Goal: Information Seeking & Learning: Learn about a topic

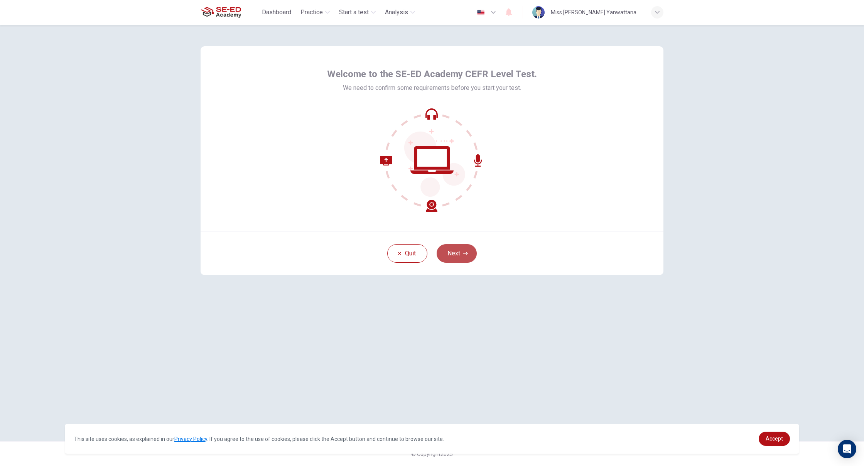
click at [456, 248] on button "Next" at bounding box center [457, 253] width 40 height 19
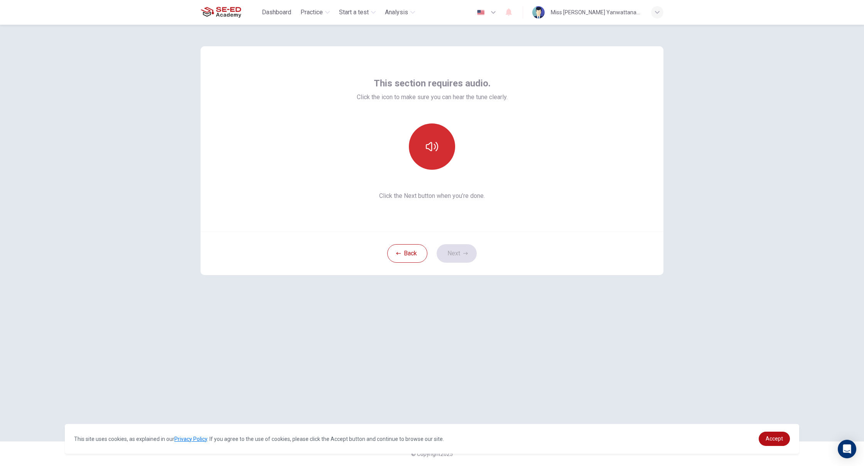
click at [434, 160] on button "button" at bounding box center [432, 146] width 46 height 46
click at [453, 248] on button "Next" at bounding box center [457, 253] width 40 height 19
click at [439, 142] on div "Record" at bounding box center [432, 146] width 46 height 46
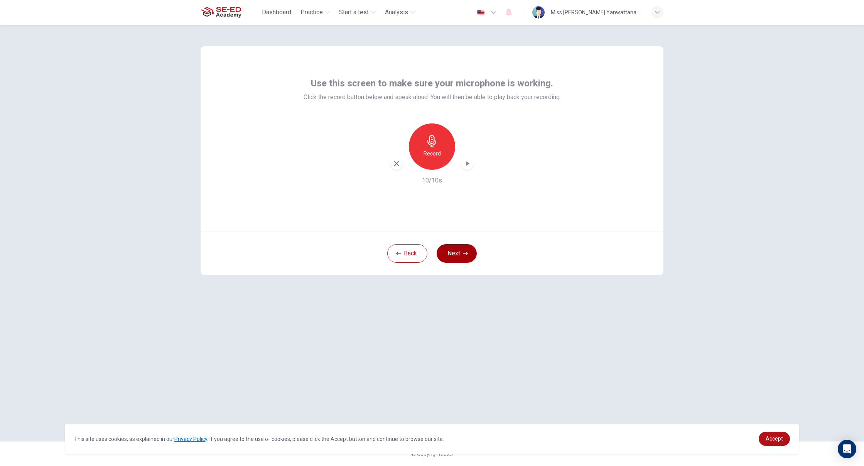
click at [463, 256] on button "Next" at bounding box center [457, 253] width 40 height 19
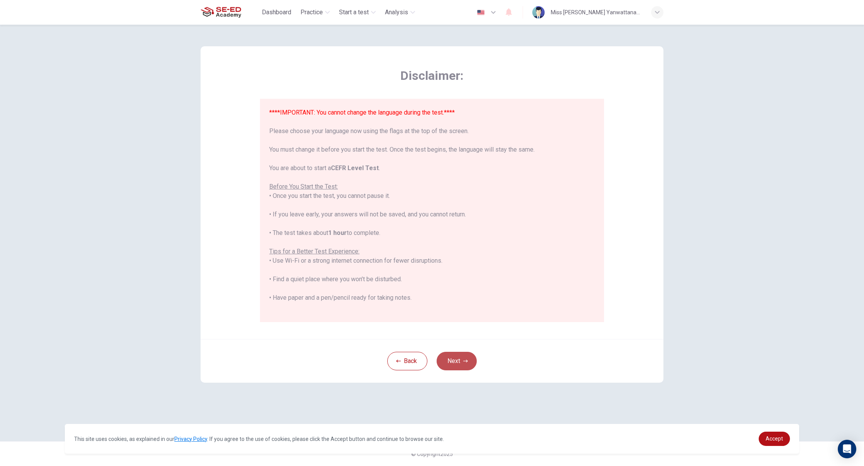
click at [457, 364] on button "Next" at bounding box center [457, 361] width 40 height 19
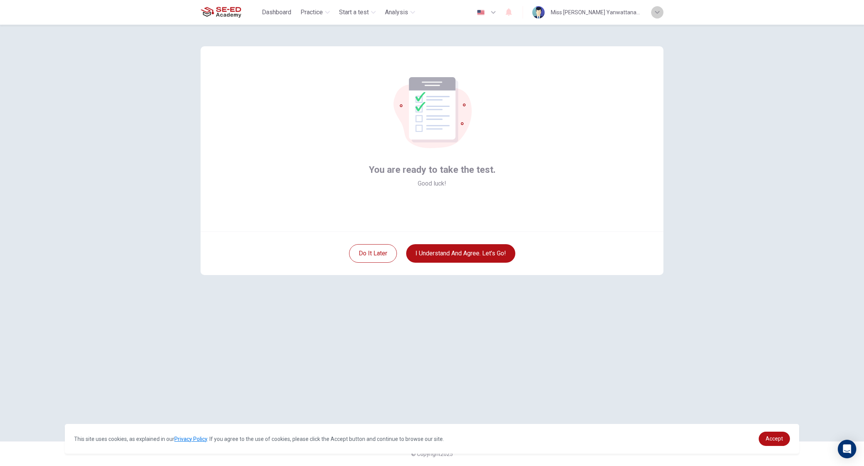
click at [660, 13] on icon "button" at bounding box center [657, 12] width 5 height 5
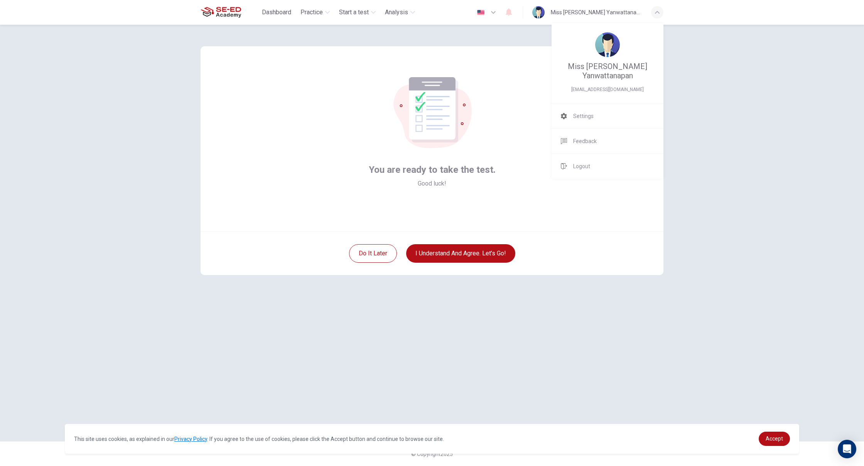
click at [381, 255] on div at bounding box center [432, 233] width 864 height 466
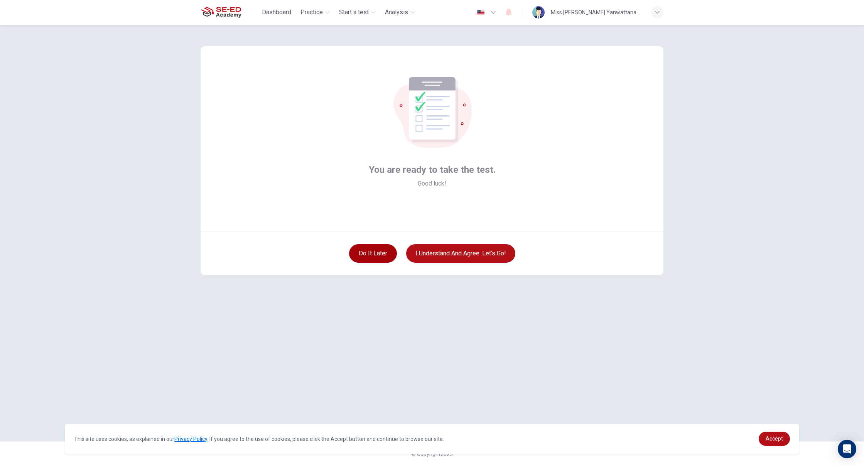
scroll to position [2, 0]
click at [383, 255] on button "Do it later" at bounding box center [373, 253] width 48 height 19
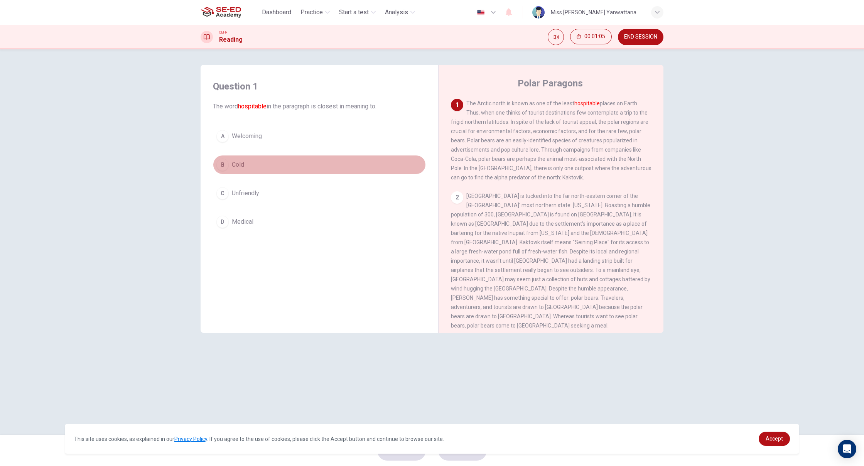
click at [221, 163] on div "B" at bounding box center [222, 165] width 12 height 12
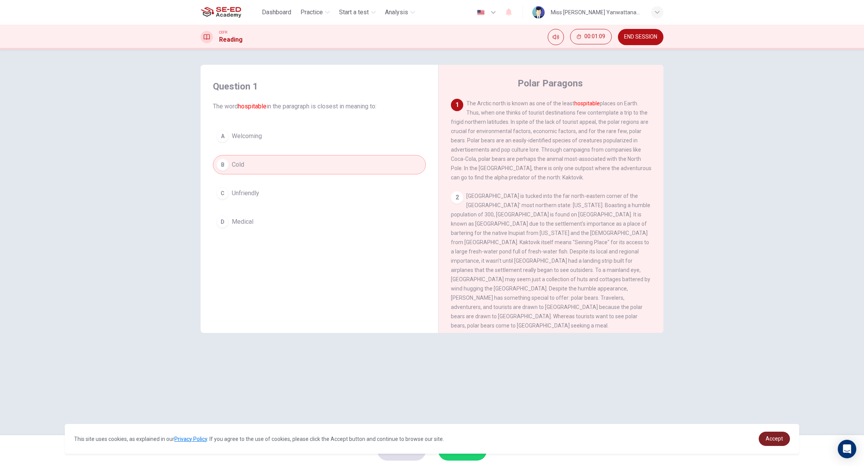
click at [774, 441] on span "Accept" at bounding box center [774, 439] width 17 height 6
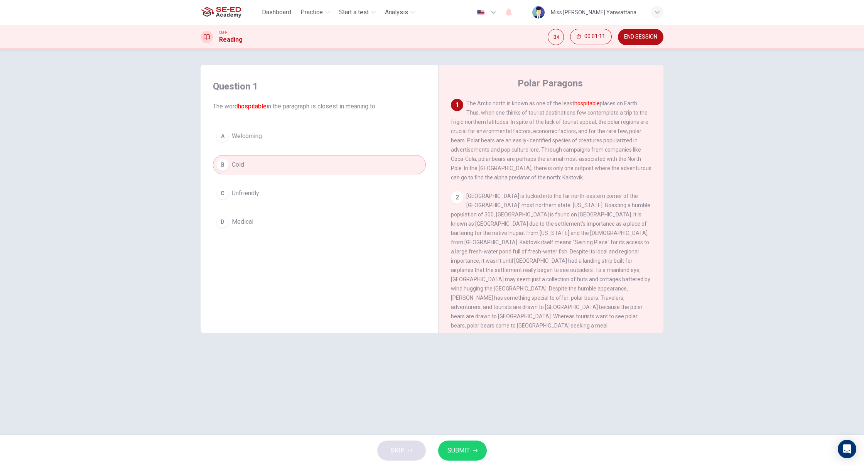
click at [343, 200] on button "C Unfriendly" at bounding box center [319, 193] width 213 height 19
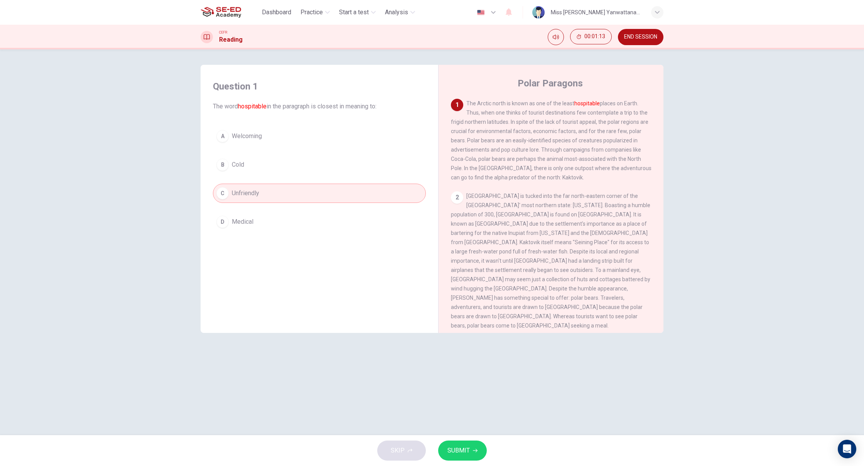
click at [299, 173] on button "B Cold" at bounding box center [319, 164] width 213 height 19
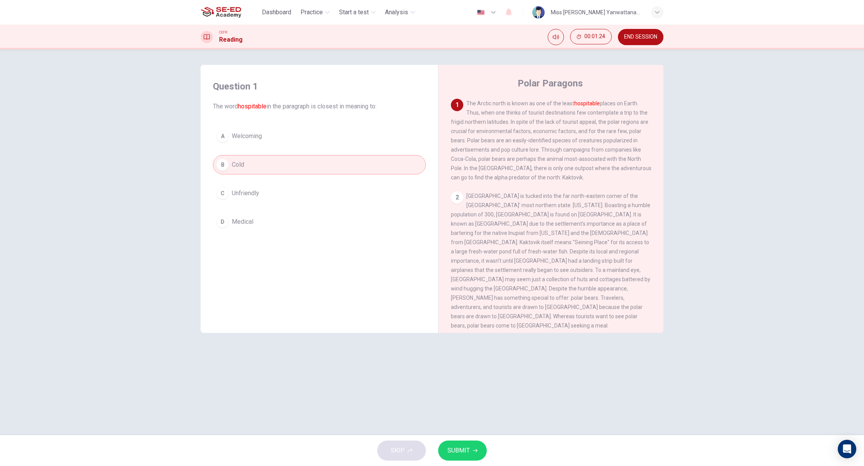
click at [464, 447] on span "SUBMIT" at bounding box center [459, 450] width 22 height 11
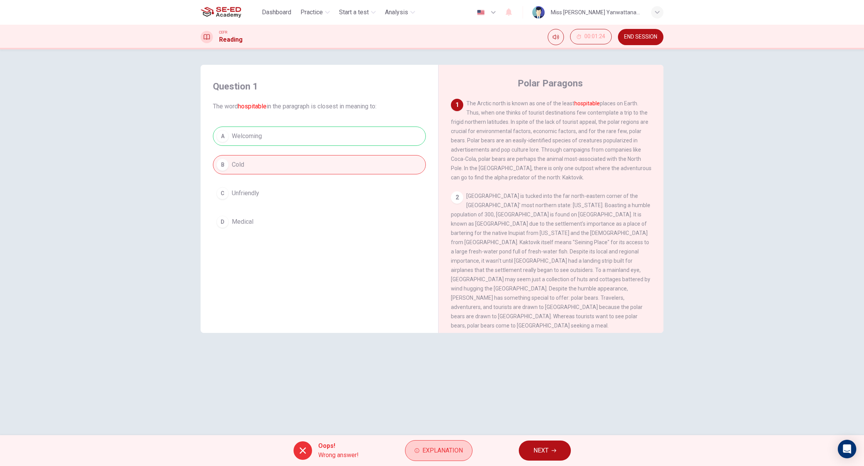
scroll to position [0, 0]
click at [423, 452] on span "Explanation" at bounding box center [443, 450] width 41 height 11
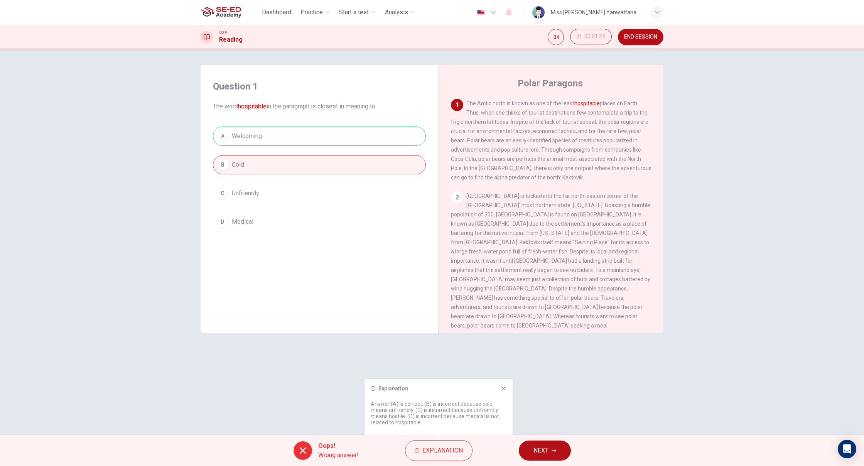
scroll to position [0, 0]
click at [526, 444] on button "NEXT" at bounding box center [545, 451] width 52 height 20
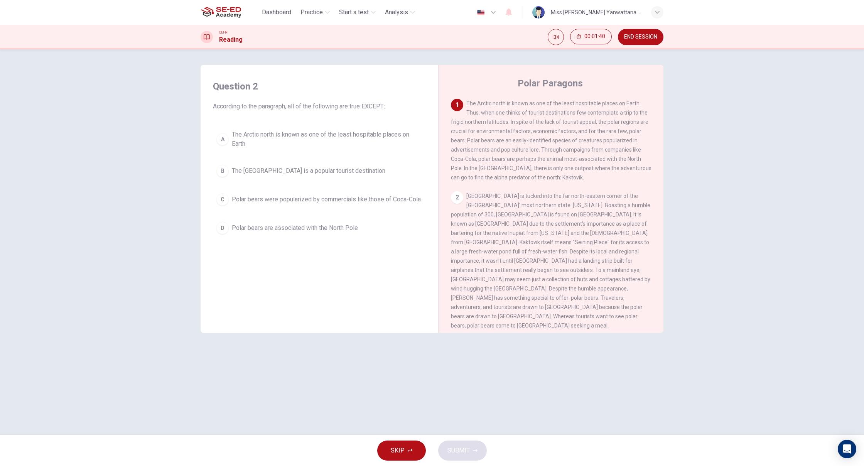
scroll to position [0, 0]
click at [226, 174] on div "B" at bounding box center [222, 171] width 12 height 12
click at [453, 447] on span "SUBMIT" at bounding box center [459, 450] width 22 height 11
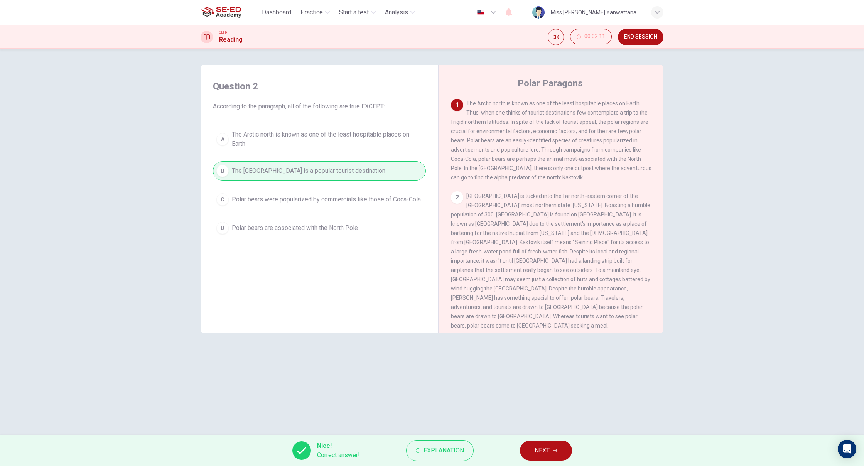
click at [540, 453] on span "NEXT" at bounding box center [542, 450] width 15 height 11
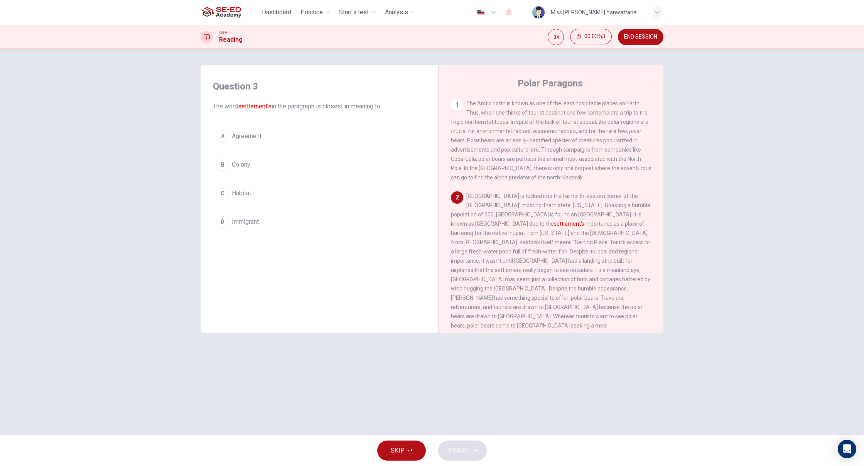
click at [223, 167] on div "B" at bounding box center [222, 165] width 12 height 12
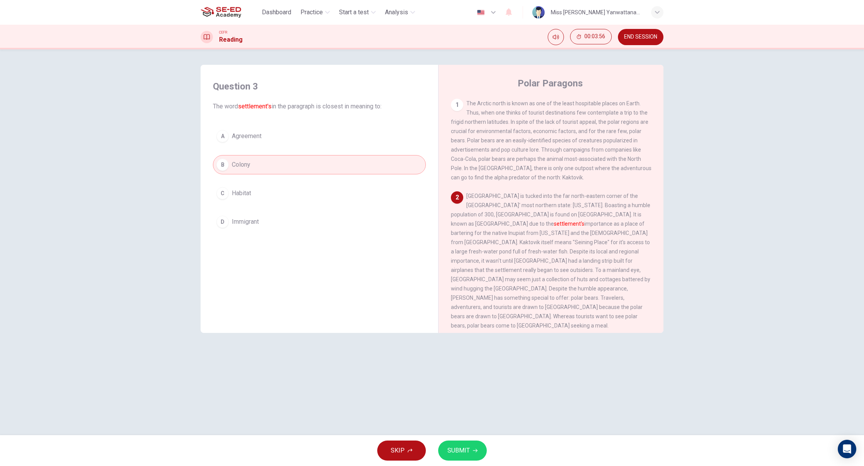
click at [447, 444] on button "SUBMIT" at bounding box center [462, 451] width 49 height 20
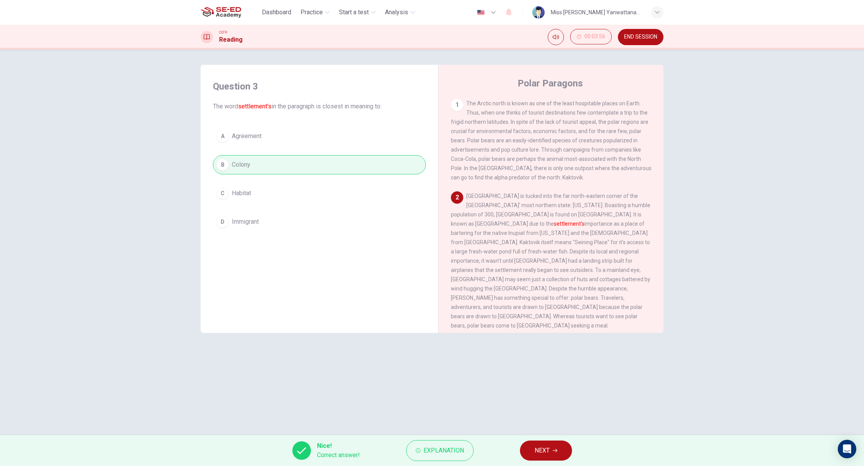
click at [526, 454] on button "NEXT" at bounding box center [546, 451] width 52 height 20
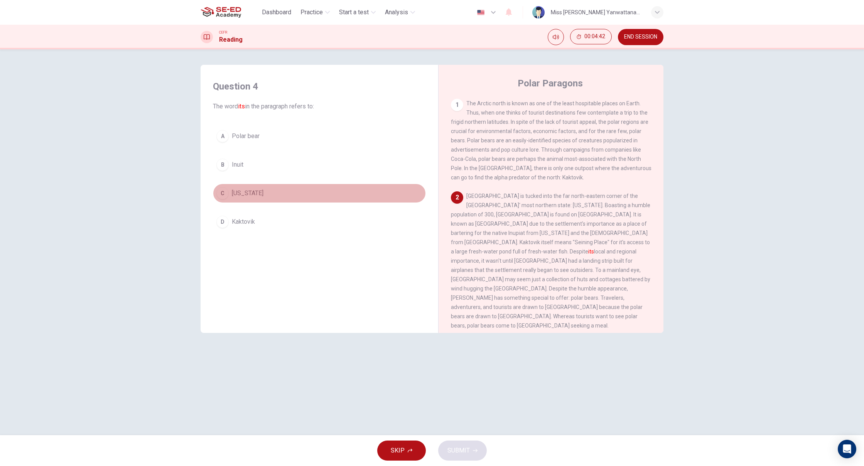
click at [277, 185] on button "C [US_STATE]" at bounding box center [319, 193] width 213 height 19
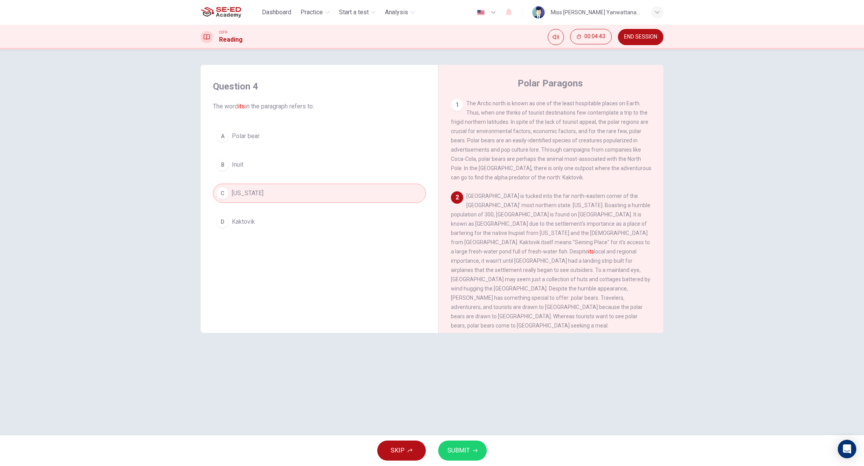
click at [286, 228] on button "D Kaktovik" at bounding box center [319, 221] width 213 height 19
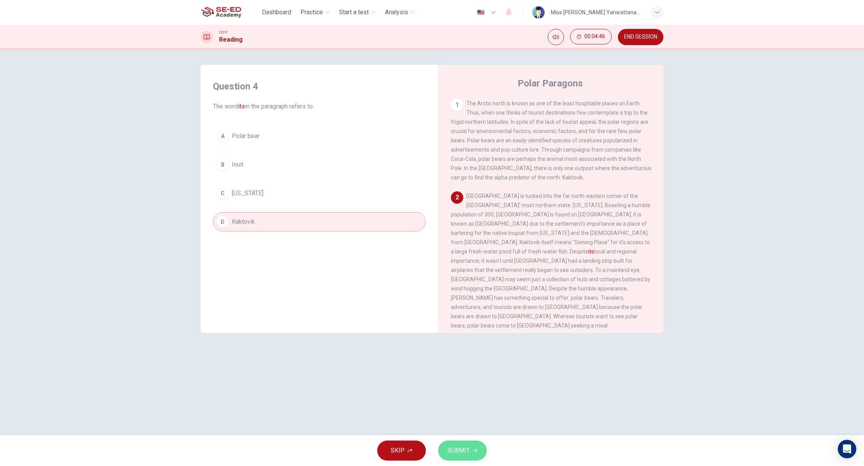
click at [465, 455] on span "SUBMIT" at bounding box center [459, 450] width 22 height 11
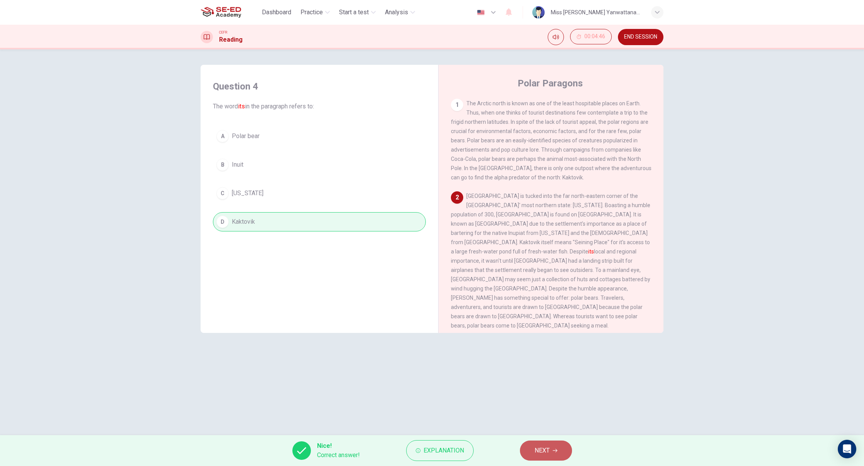
click at [529, 454] on button "NEXT" at bounding box center [546, 451] width 52 height 20
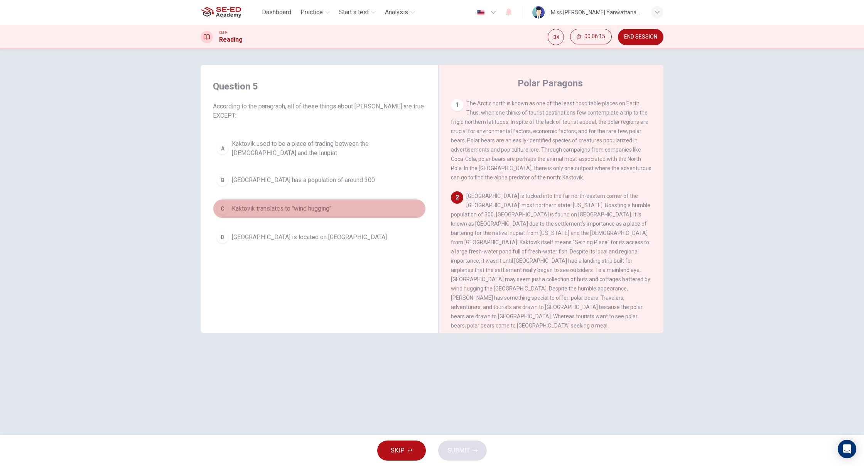
click at [311, 211] on span "Kaktovik translates to "wind hugging"" at bounding box center [282, 208] width 100 height 9
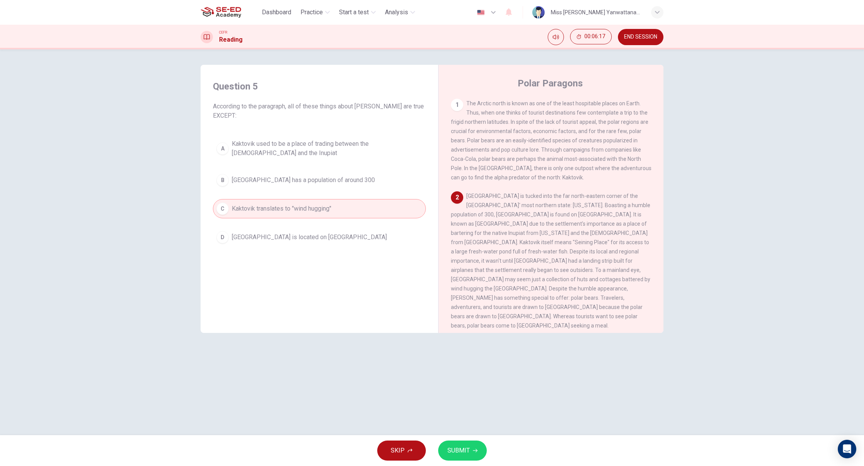
click at [446, 452] on button "SUBMIT" at bounding box center [462, 451] width 49 height 20
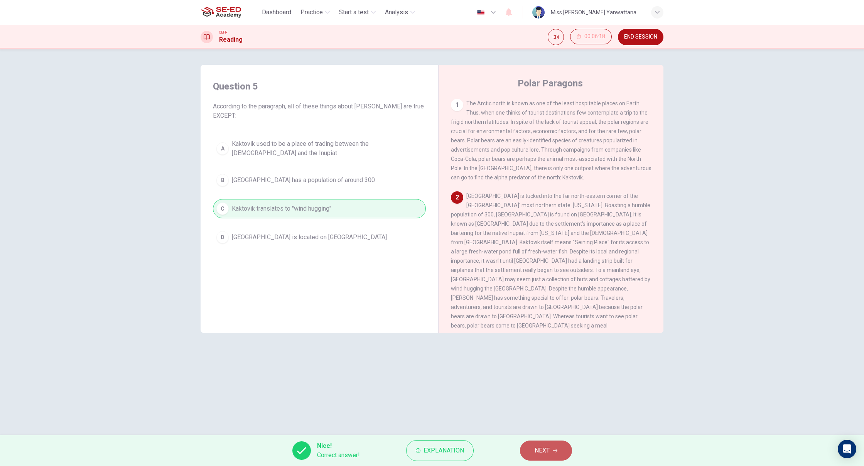
click at [547, 456] on span "NEXT" at bounding box center [542, 450] width 15 height 11
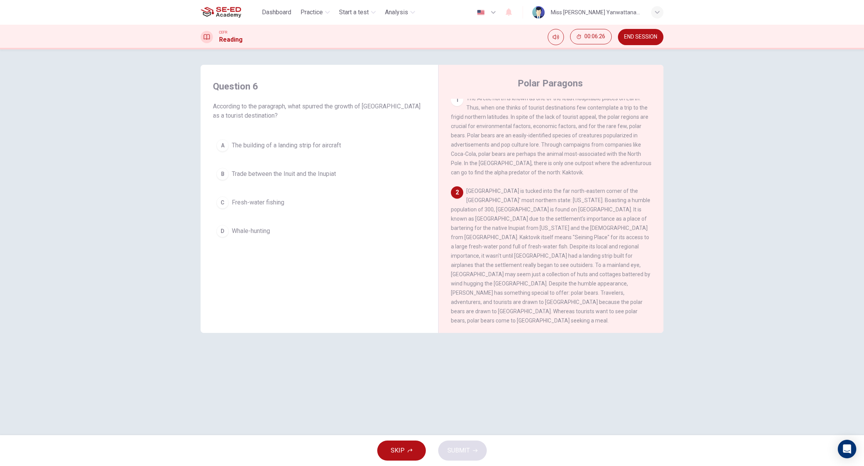
click at [461, 103] on div "1" at bounding box center [457, 100] width 12 height 12
click at [251, 203] on span "Fresh-water fishing" at bounding box center [258, 202] width 52 height 9
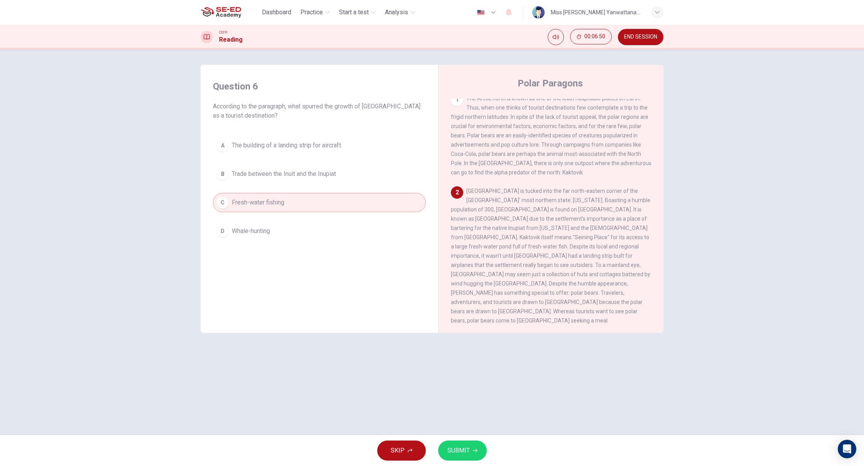
click at [460, 426] on div "Question 6 According to the paragraph, what spurred the growth of [GEOGRAPHIC_D…" at bounding box center [432, 242] width 864 height 386
click at [455, 449] on span "SUBMIT" at bounding box center [459, 450] width 22 height 11
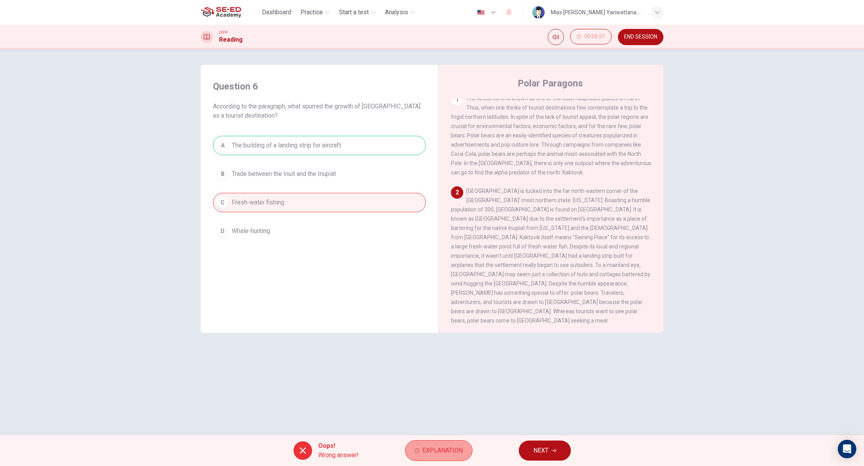
click at [445, 448] on span "Explanation" at bounding box center [443, 450] width 41 height 11
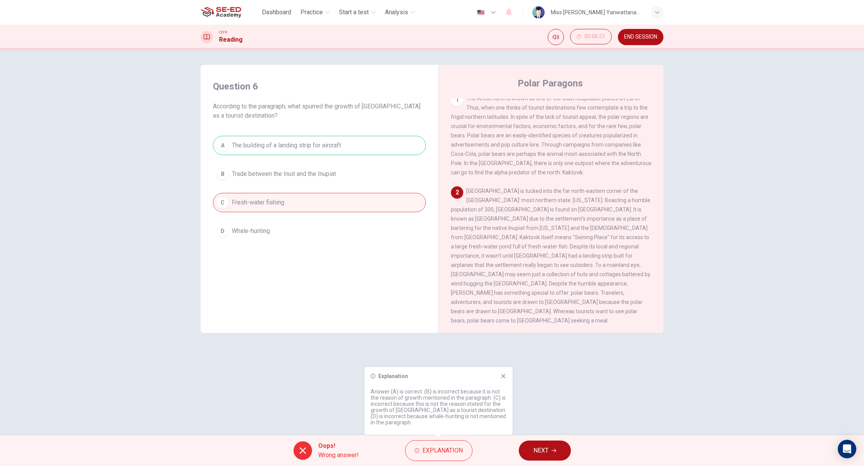
click at [536, 454] on span "NEXT" at bounding box center [541, 450] width 15 height 11
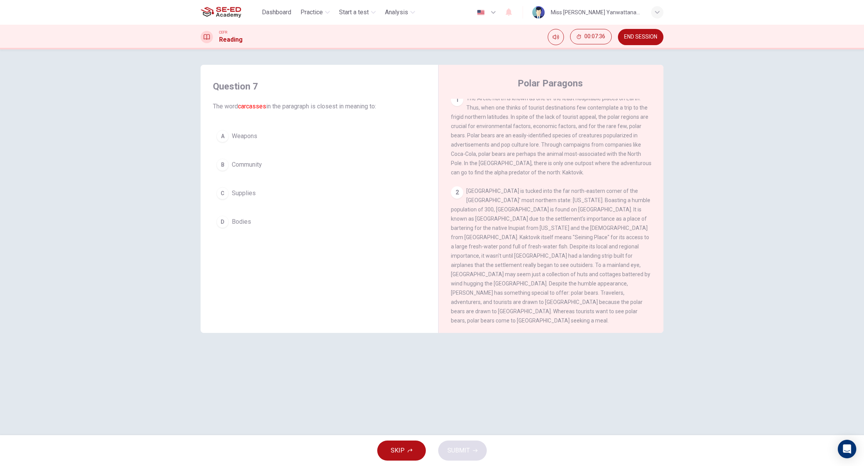
click at [263, 220] on button "D Bodies" at bounding box center [319, 221] width 213 height 19
click at [460, 458] on button "SUBMIT" at bounding box center [462, 451] width 49 height 20
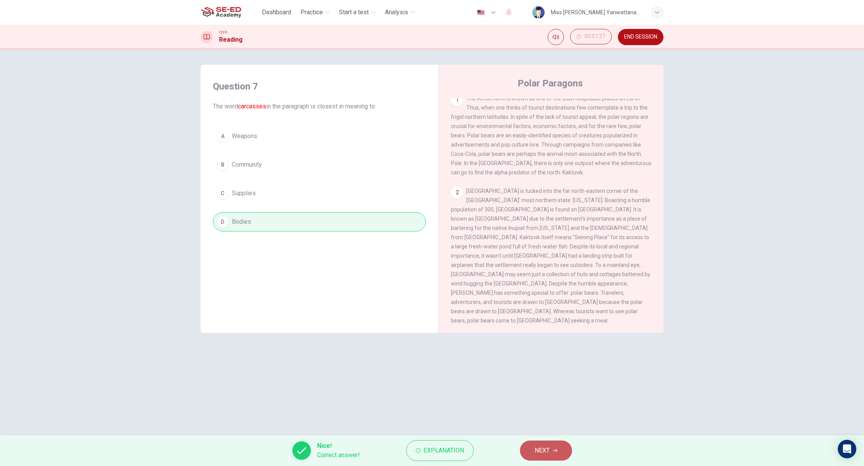
click at [526, 449] on button "NEXT" at bounding box center [546, 451] width 52 height 20
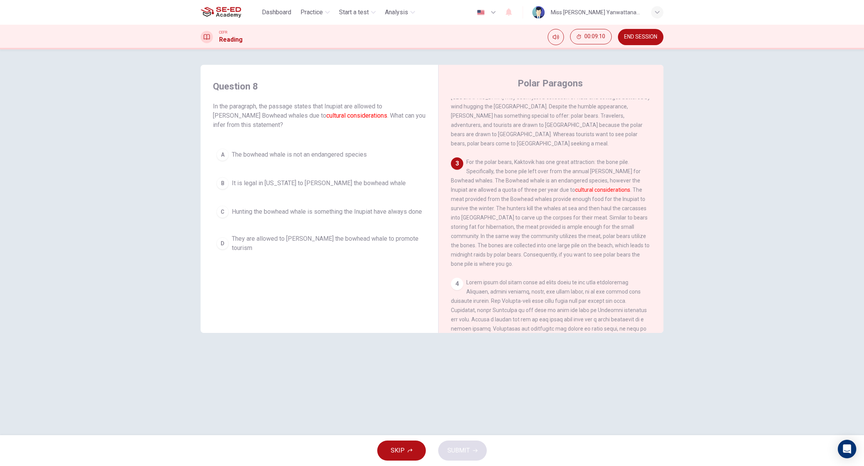
scroll to position [0, 0]
click at [282, 184] on span "It is legal in [US_STATE] to [PERSON_NAME] the bowhead whale" at bounding box center [319, 183] width 174 height 9
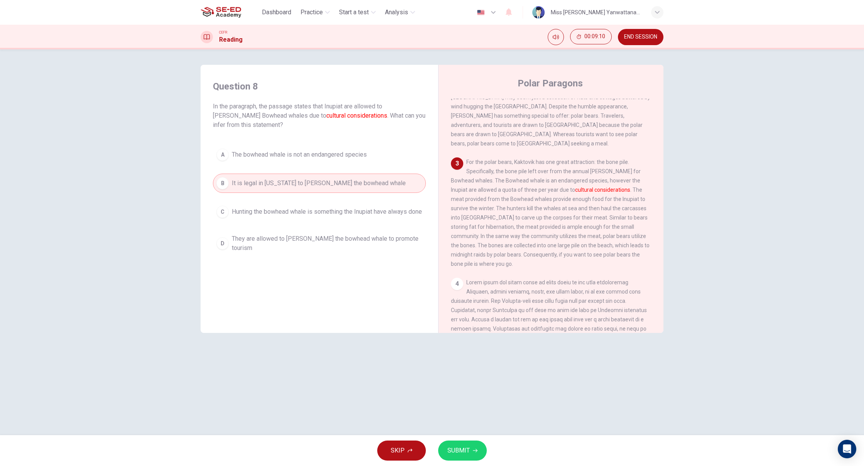
scroll to position [0, 0]
click at [453, 448] on span "SUBMIT" at bounding box center [459, 450] width 22 height 11
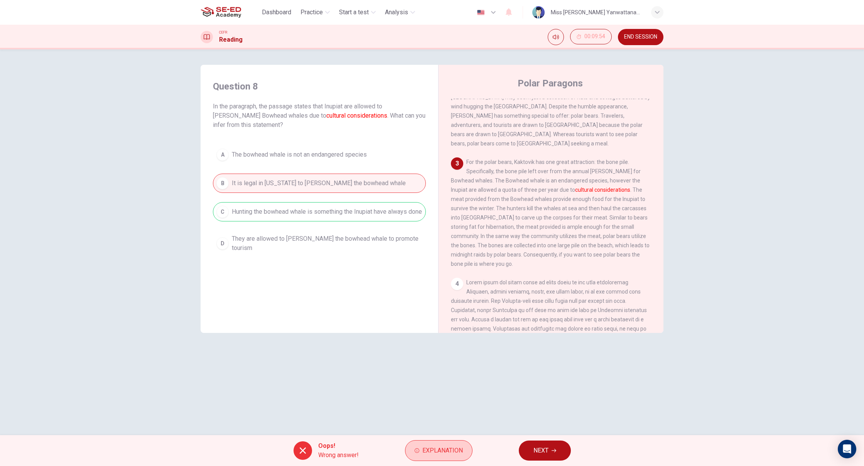
click at [455, 446] on span "Explanation" at bounding box center [443, 450] width 41 height 11
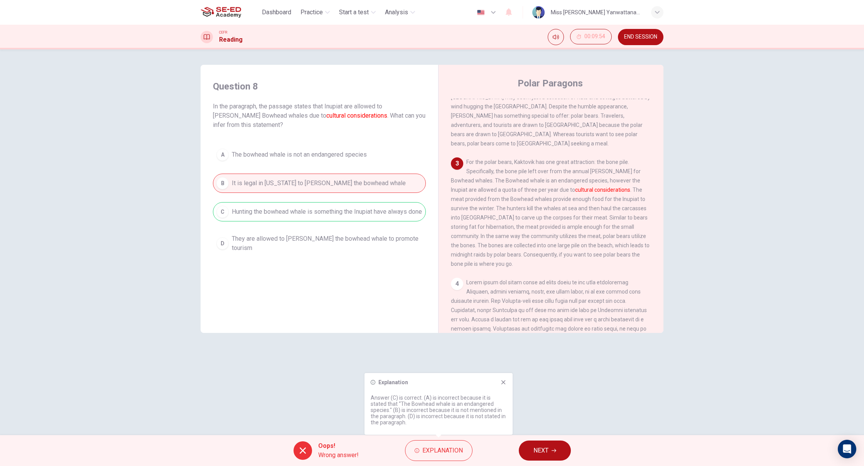
click at [548, 461] on div "Oops! Wrong answer! Explanation NEXT" at bounding box center [432, 450] width 864 height 31
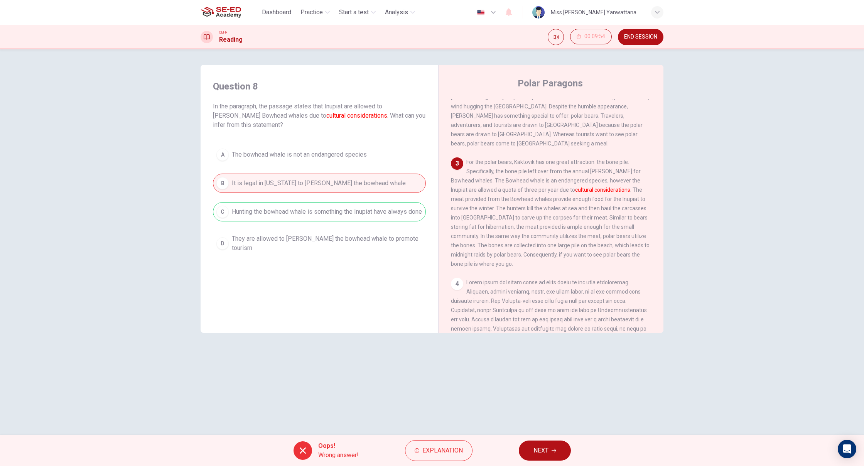
click at [547, 453] on span "NEXT" at bounding box center [541, 450] width 15 height 11
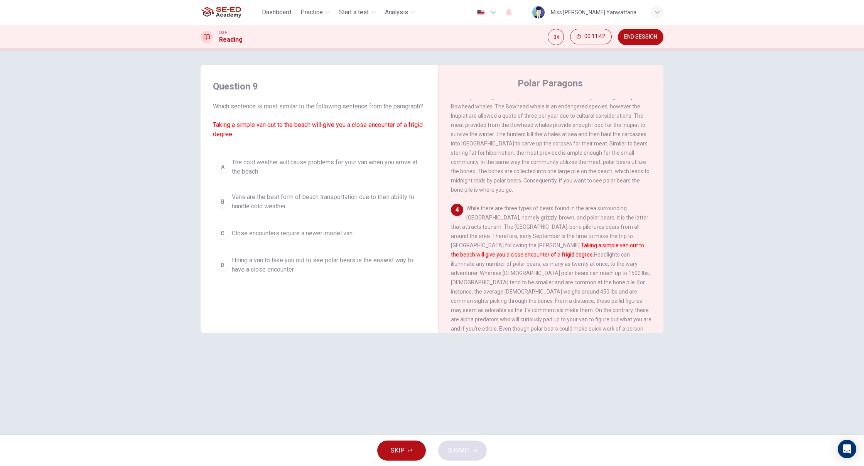
click at [312, 176] on span "The cold weather will cause problems for your van when you arrive at the beach" at bounding box center [327, 167] width 191 height 19
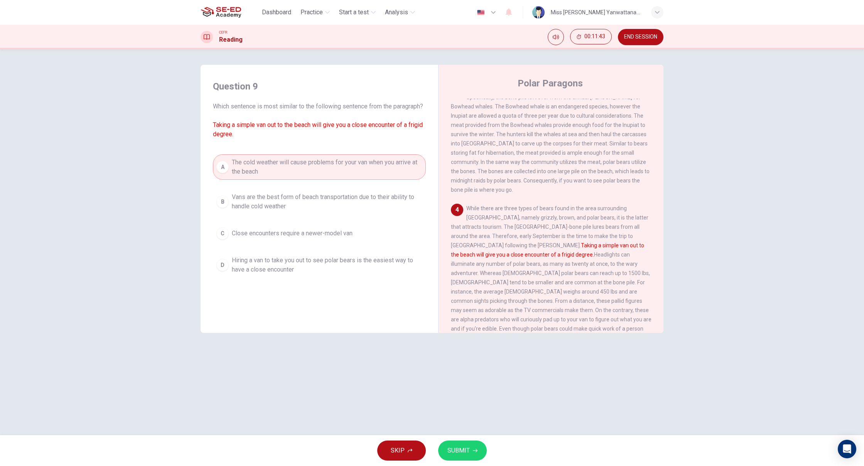
click at [270, 207] on span "Vans are the best form of beach transportation due to their ability to handle c…" at bounding box center [327, 202] width 191 height 19
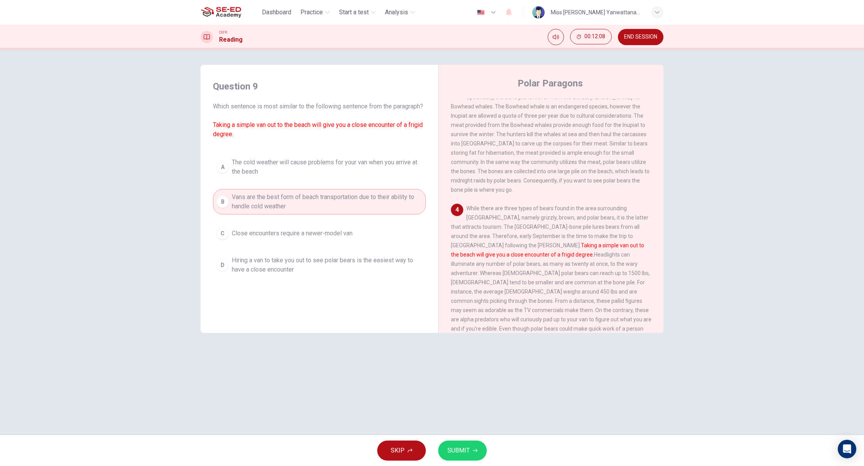
click at [298, 176] on span "The cold weather will cause problems for your van when you arrive at the beach" at bounding box center [327, 167] width 191 height 19
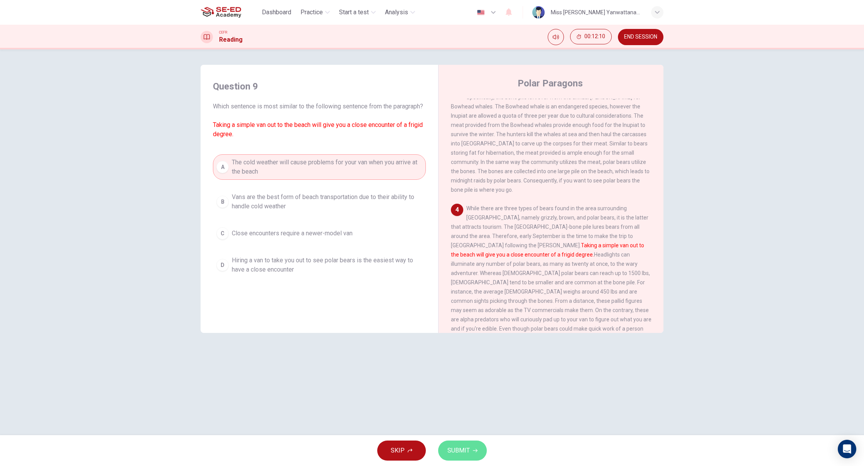
click at [458, 448] on span "SUBMIT" at bounding box center [459, 450] width 22 height 11
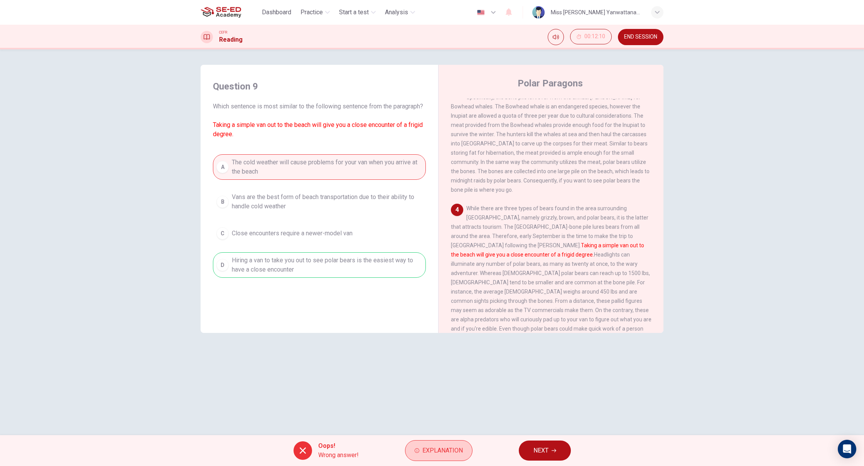
click at [445, 452] on span "Explanation" at bounding box center [443, 450] width 41 height 11
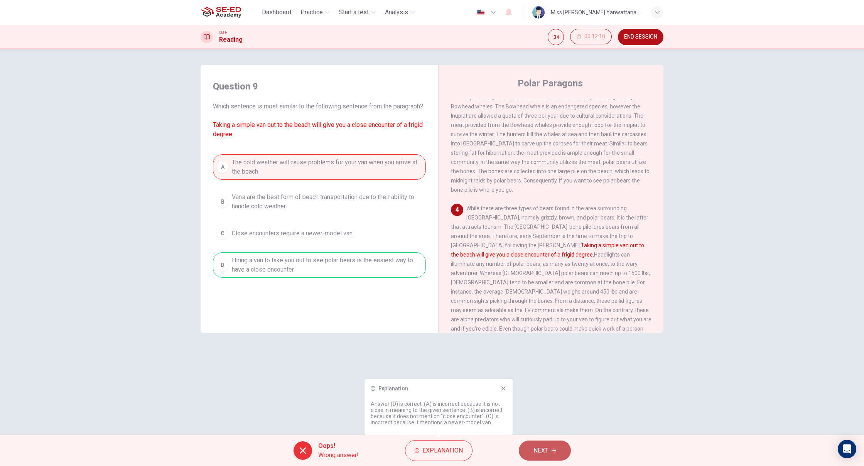
click at [527, 444] on button "NEXT" at bounding box center [545, 451] width 52 height 20
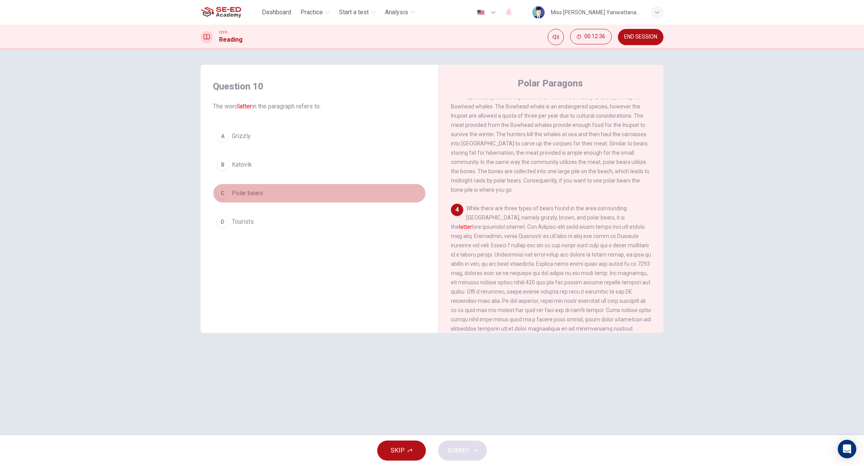
click at [275, 190] on button "C Polar bears" at bounding box center [319, 193] width 213 height 19
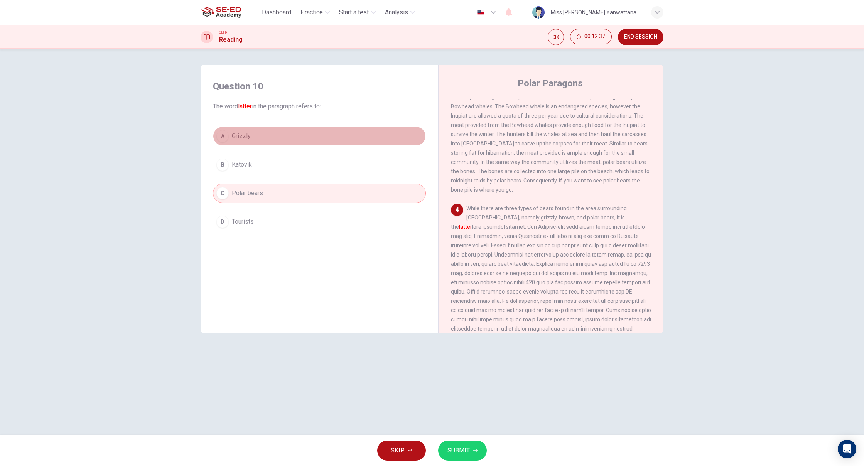
click at [277, 131] on button "A Grizzly" at bounding box center [319, 136] width 213 height 19
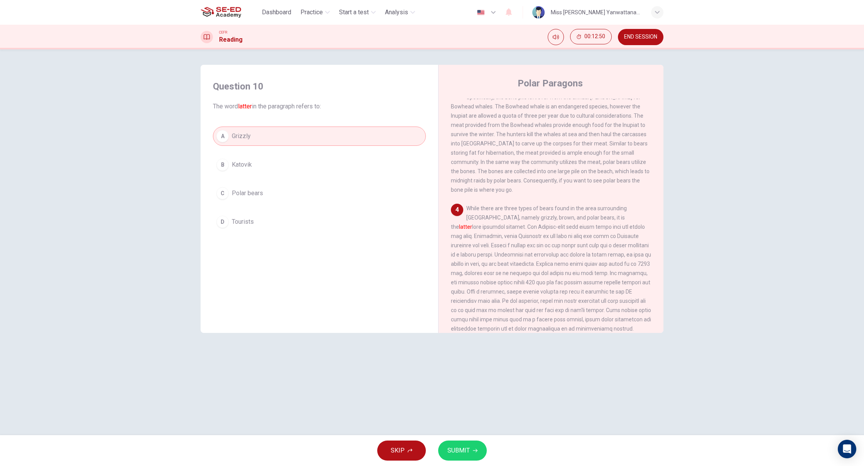
click at [451, 457] on button "SUBMIT" at bounding box center [462, 451] width 49 height 20
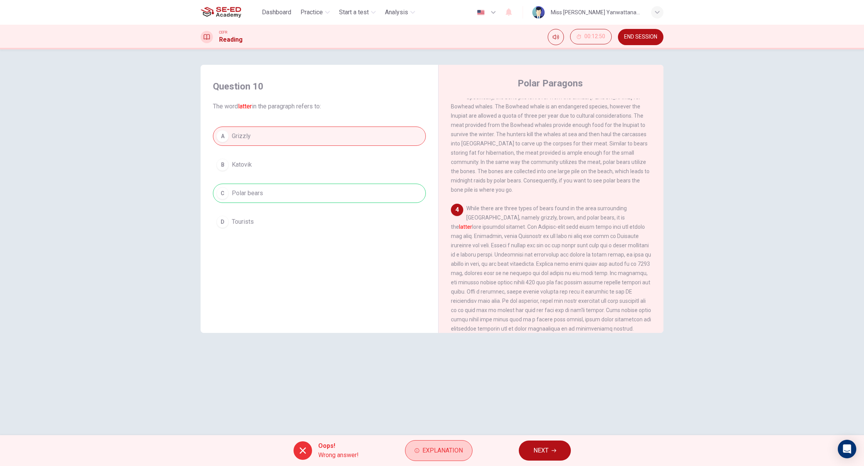
click at [443, 444] on button "Explanation" at bounding box center [439, 450] width 68 height 21
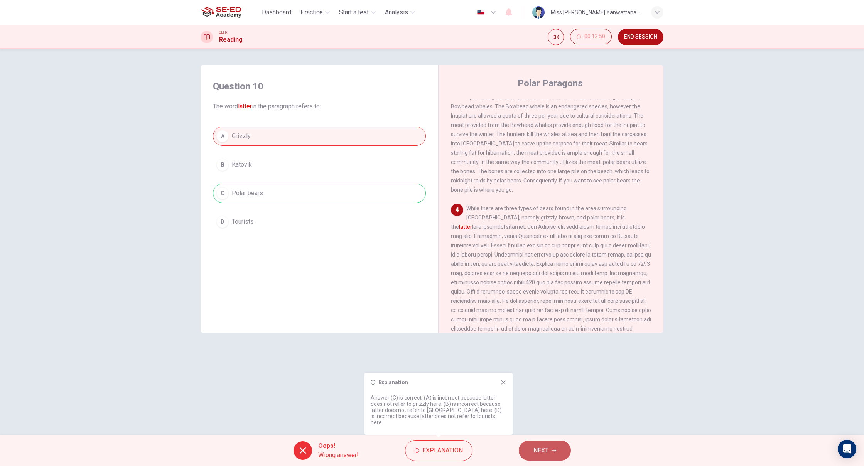
click at [541, 452] on span "NEXT" at bounding box center [541, 450] width 15 height 11
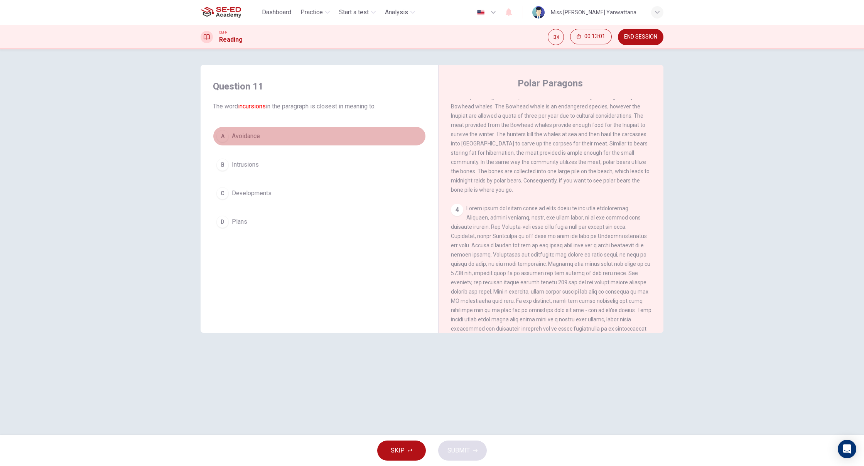
click at [297, 135] on button "A Avoidance" at bounding box center [319, 136] width 213 height 19
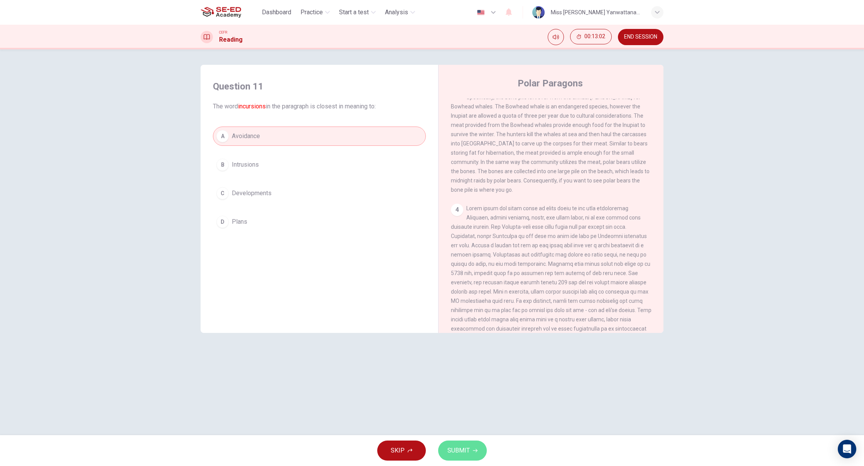
click at [458, 448] on span "SUBMIT" at bounding box center [459, 450] width 22 height 11
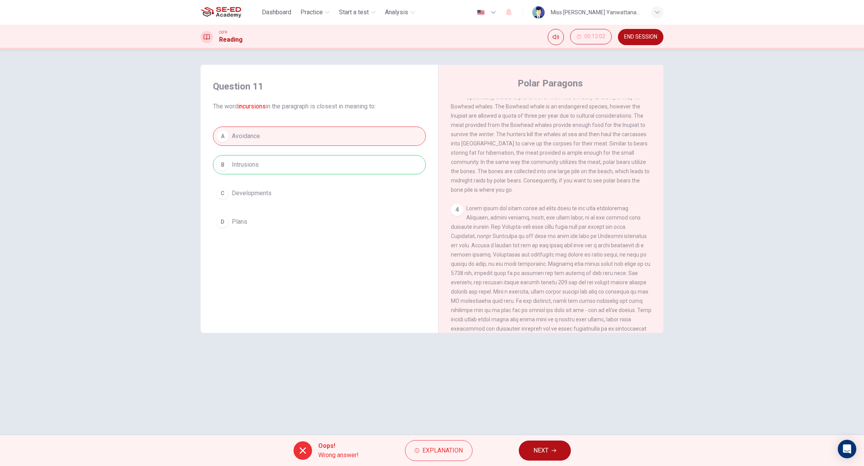
click at [283, 168] on div "A Avoidance B Intrusions C Developments D Plans" at bounding box center [319, 179] width 213 height 105
click at [637, 39] on span "END SESSION" at bounding box center [640, 37] width 33 height 6
